Goal: Information Seeking & Learning: Check status

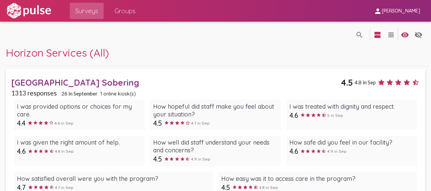
click at [131, 12] on span "Groups" at bounding box center [125, 11] width 21 height 12
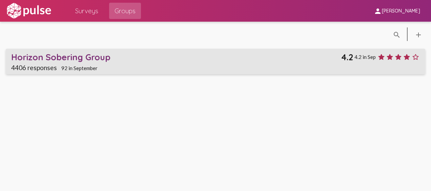
click at [80, 57] on div "Horizon Sobering Group" at bounding box center [176, 57] width 330 height 11
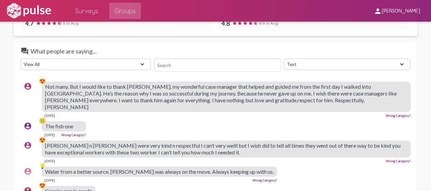
click at [88, 10] on span "Surveys" at bounding box center [86, 11] width 23 height 12
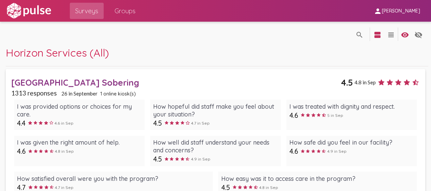
scroll to position [24, 0]
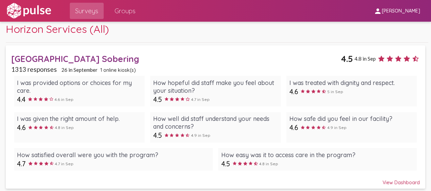
click at [402, 182] on div "View Dashboard" at bounding box center [215, 180] width 409 height 12
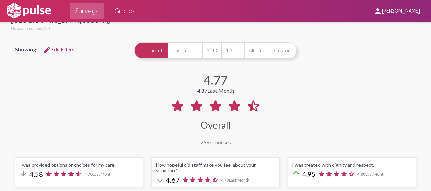
scroll to position [29, 0]
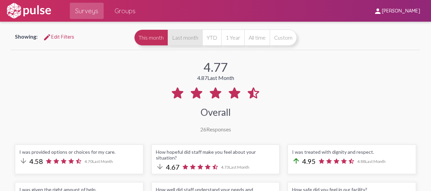
click at [185, 33] on button "Last month" at bounding box center [185, 38] width 35 height 16
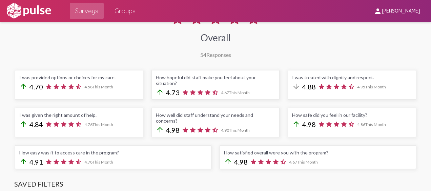
scroll to position [110, 0]
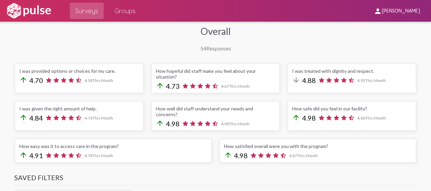
drag, startPoint x: 18, startPoint y: 70, endPoint x: 117, endPoint y: 81, distance: 100.4
click at [117, 81] on div "I was provided options or choices for my care. arrow_upward 4.70 4.58 This Month" at bounding box center [79, 79] width 129 height 30
copy div "I was provided options or choices for my care. arrow_upward 4.70 4.58 This Month"
click at [138, 49] on div "4.87 4.77 This Month Overall 54 Responses" at bounding box center [216, 10] width 410 height 81
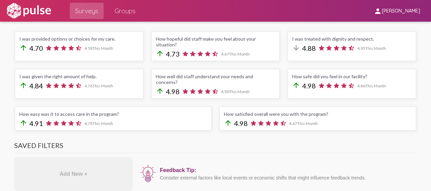
scroll to position [130, 0]
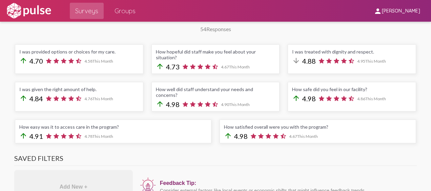
drag, startPoint x: 288, startPoint y: 50, endPoint x: 389, endPoint y: 59, distance: 101.5
click at [389, 59] on div "I was treated with dignity and respect. arrow_downward 4.88 4.95 This Month" at bounding box center [352, 59] width 129 height 30
copy div "I was treated with dignity and respect. arrow_downward 4.88 4.95 This Month"
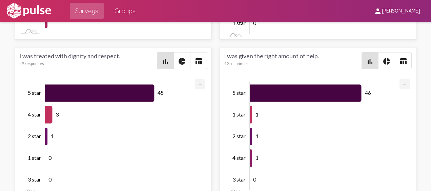
scroll to position [1250, 0]
